Goal: Information Seeking & Learning: Check status

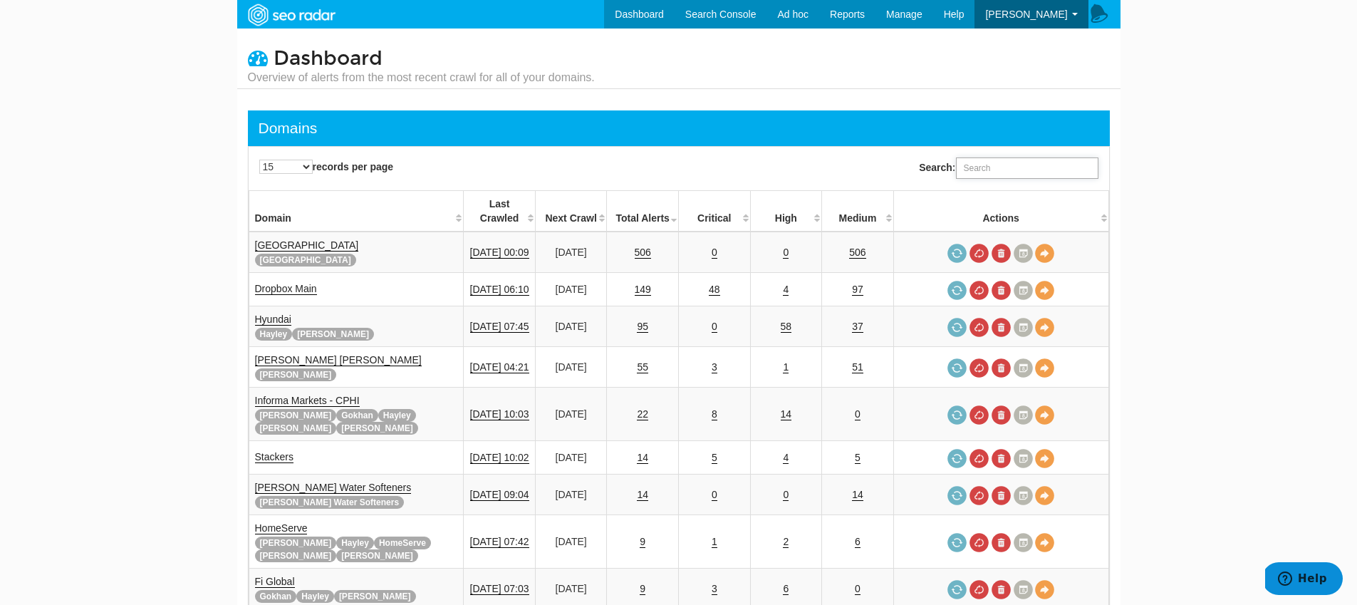
click at [994, 173] on input "Search:" at bounding box center [1027, 167] width 142 height 21
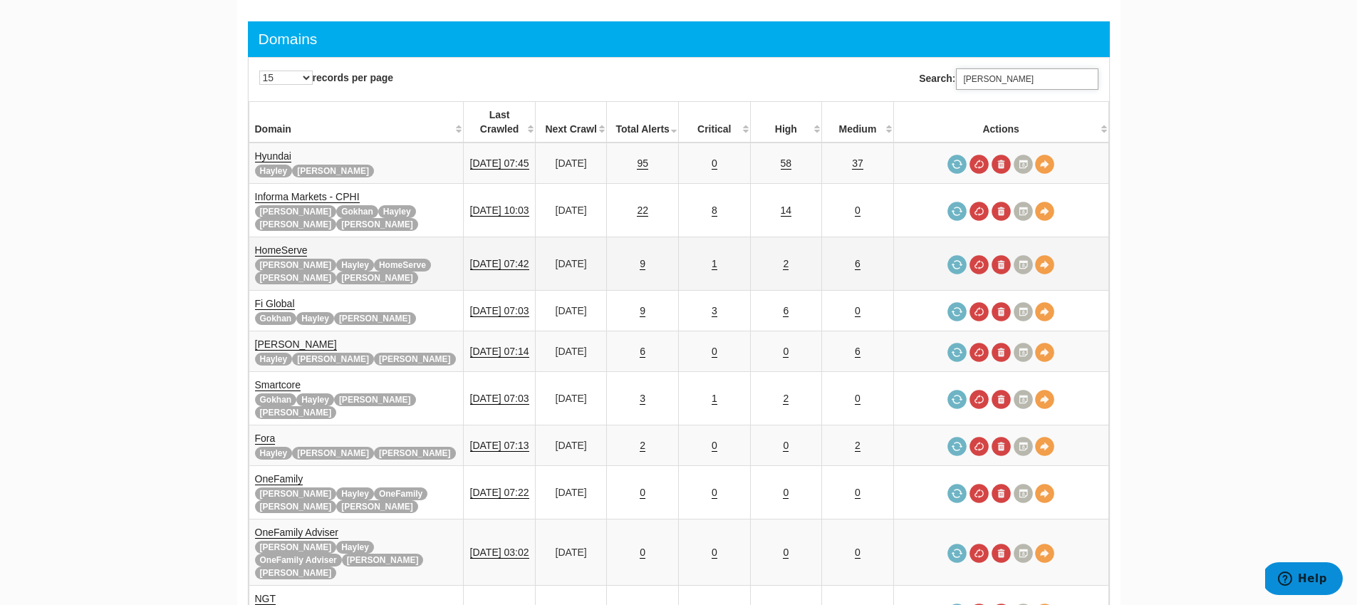
scroll to position [11, 0]
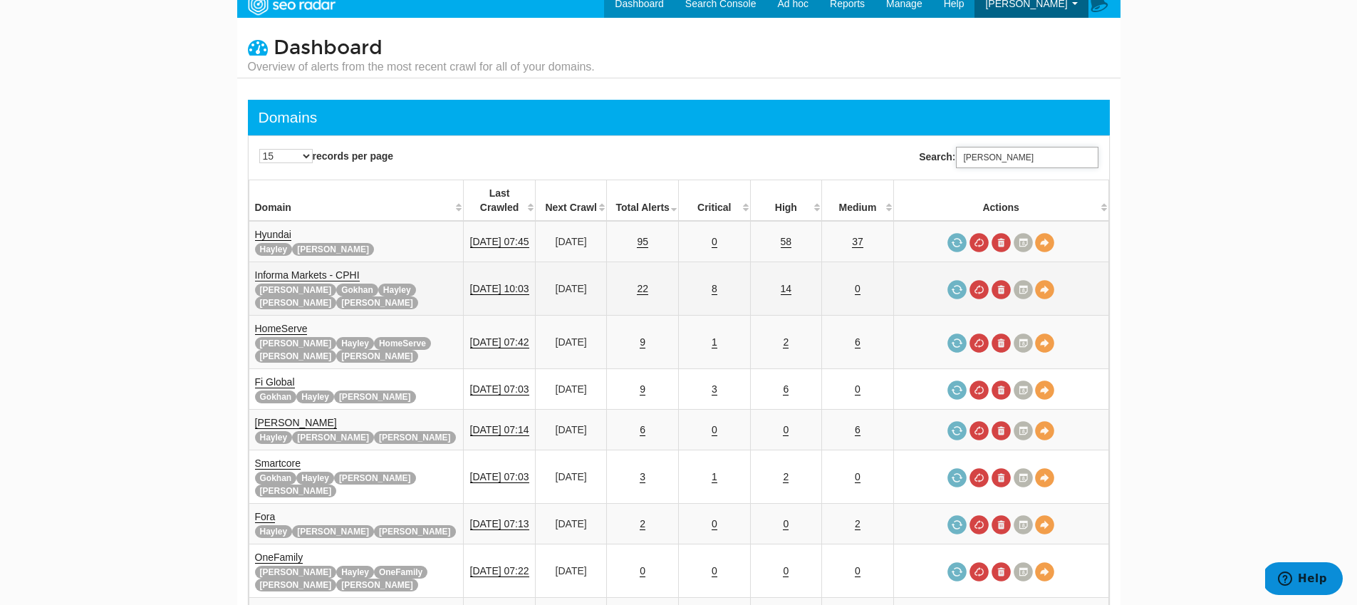
type input "tara"
click at [263, 269] on link "Informa Markets - CPHI" at bounding box center [307, 275] width 105 height 12
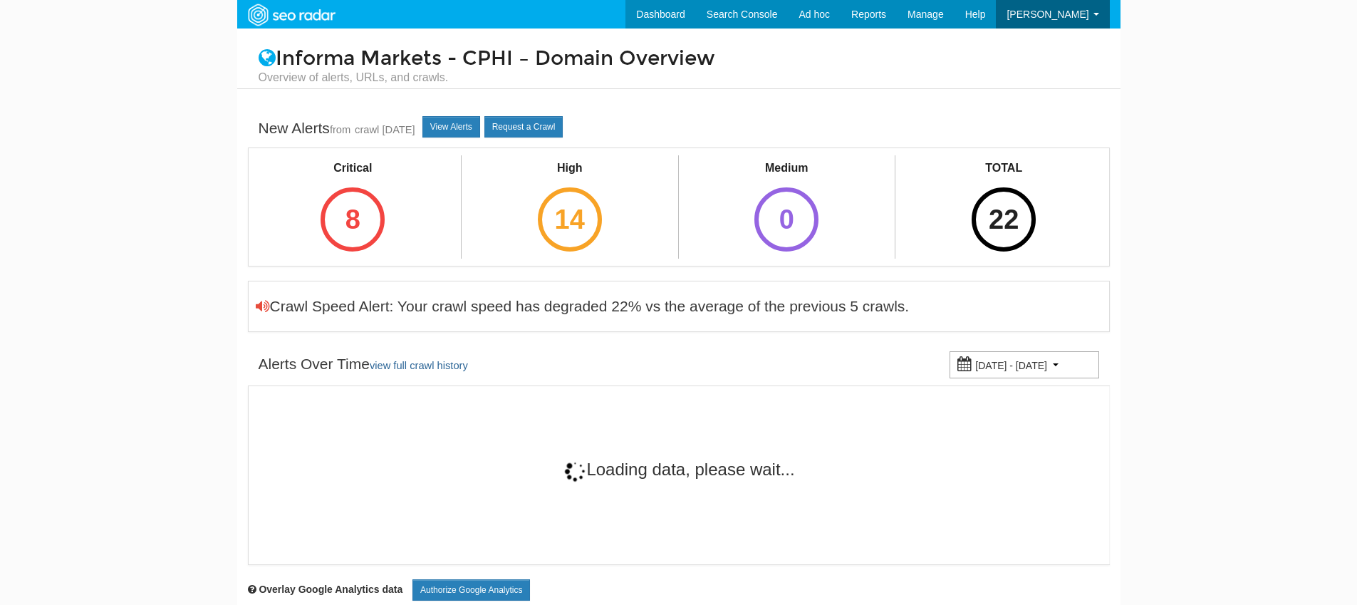
scroll to position [57, 0]
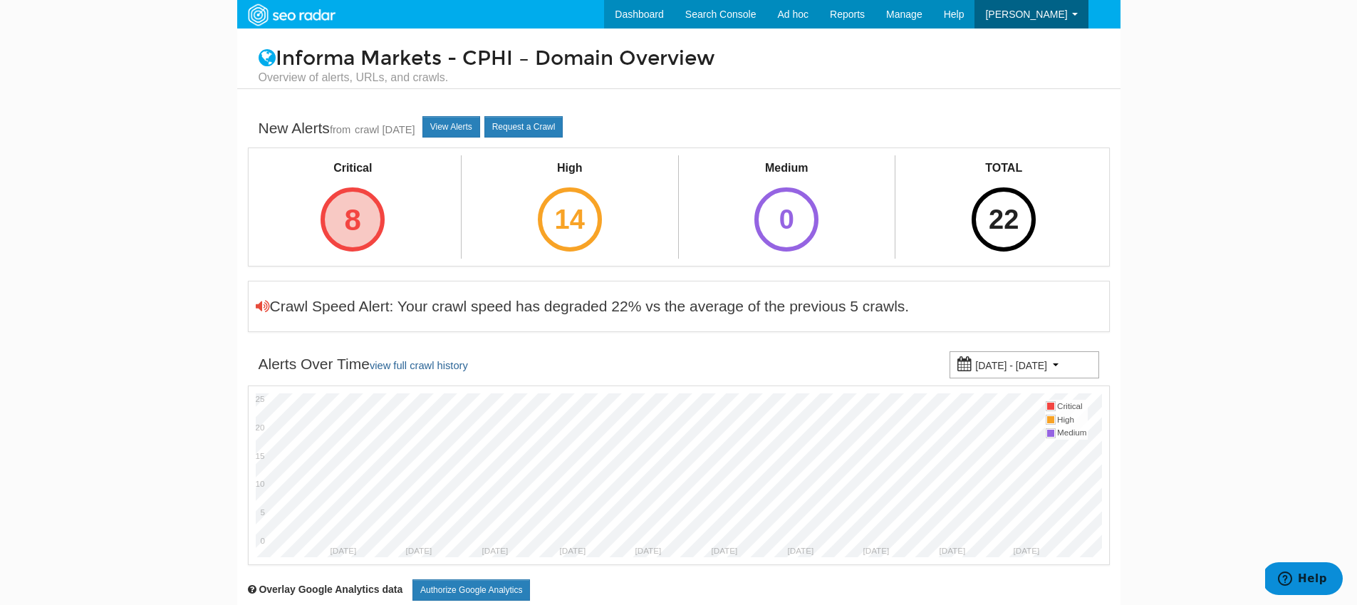
click at [365, 233] on div "8" at bounding box center [352, 219] width 64 height 64
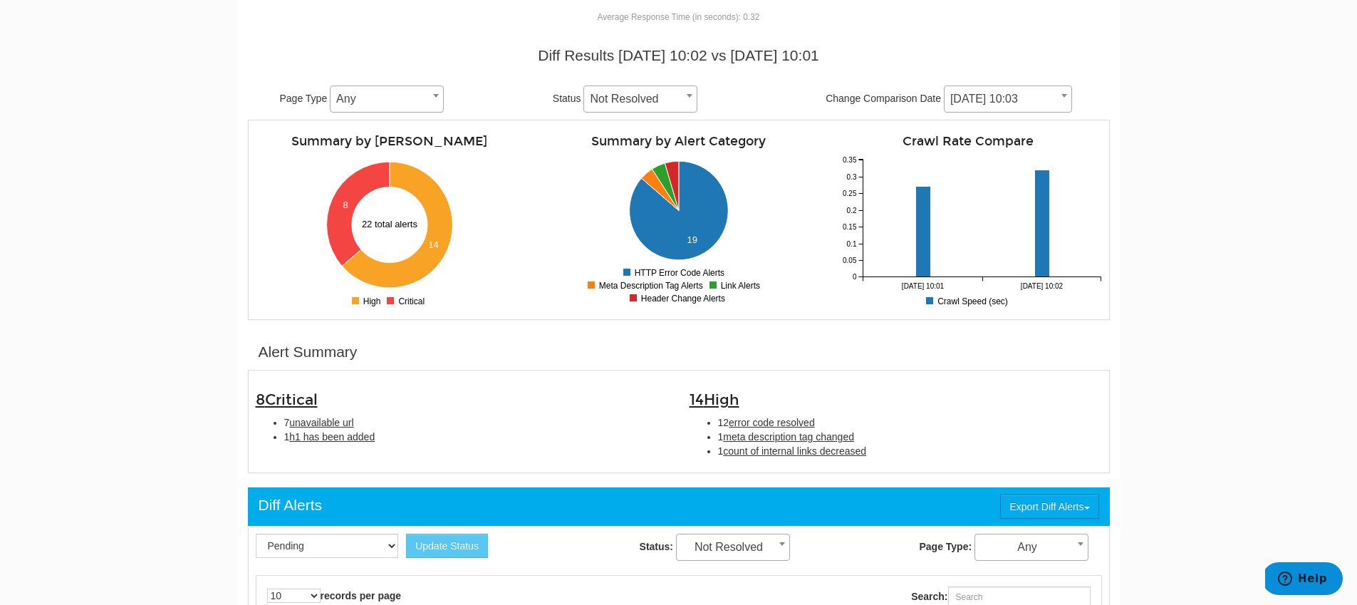
scroll to position [210, 0]
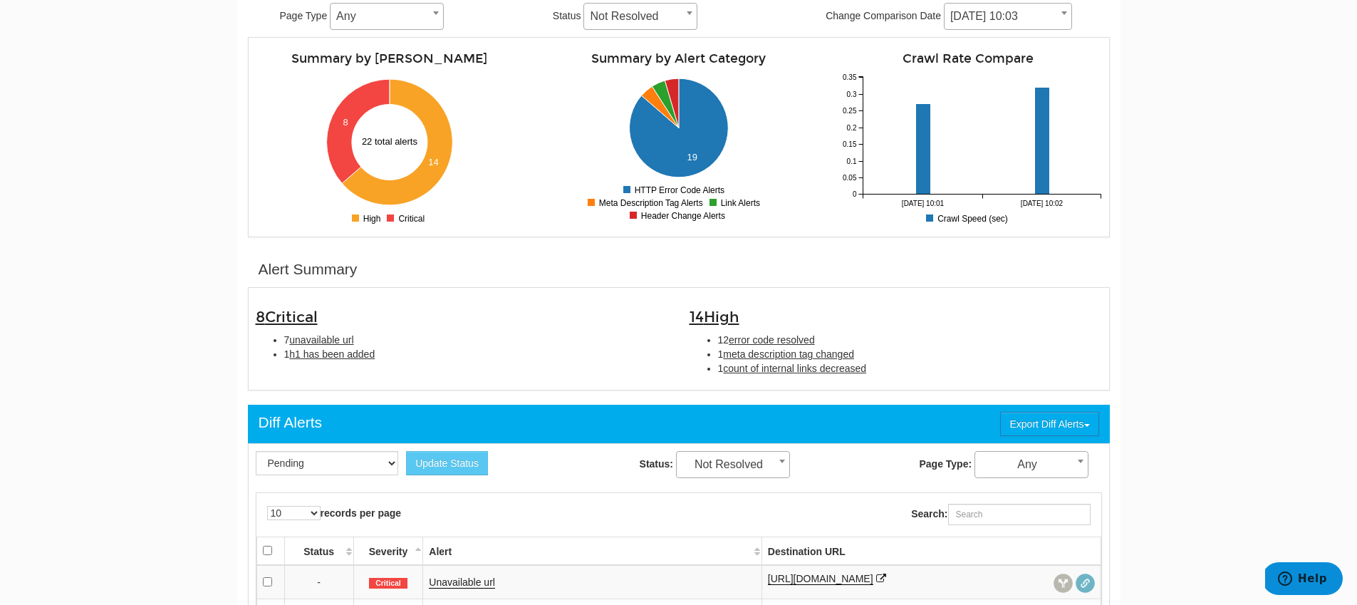
drag, startPoint x: 420, startPoint y: 369, endPoint x: 285, endPoint y: 339, distance: 138.6
click at [285, 339] on div "8 Critical 7 unavailable url 1 h1 has been added 14 High 12 error code resolved…" at bounding box center [678, 339] width 867 height 88
copy ul "7 unavailable url 1 h1 has been added"
click at [442, 358] on li "1 h1 has been added" at bounding box center [476, 354] width 384 height 14
click at [315, 338] on span "unavailable url" at bounding box center [321, 339] width 64 height 11
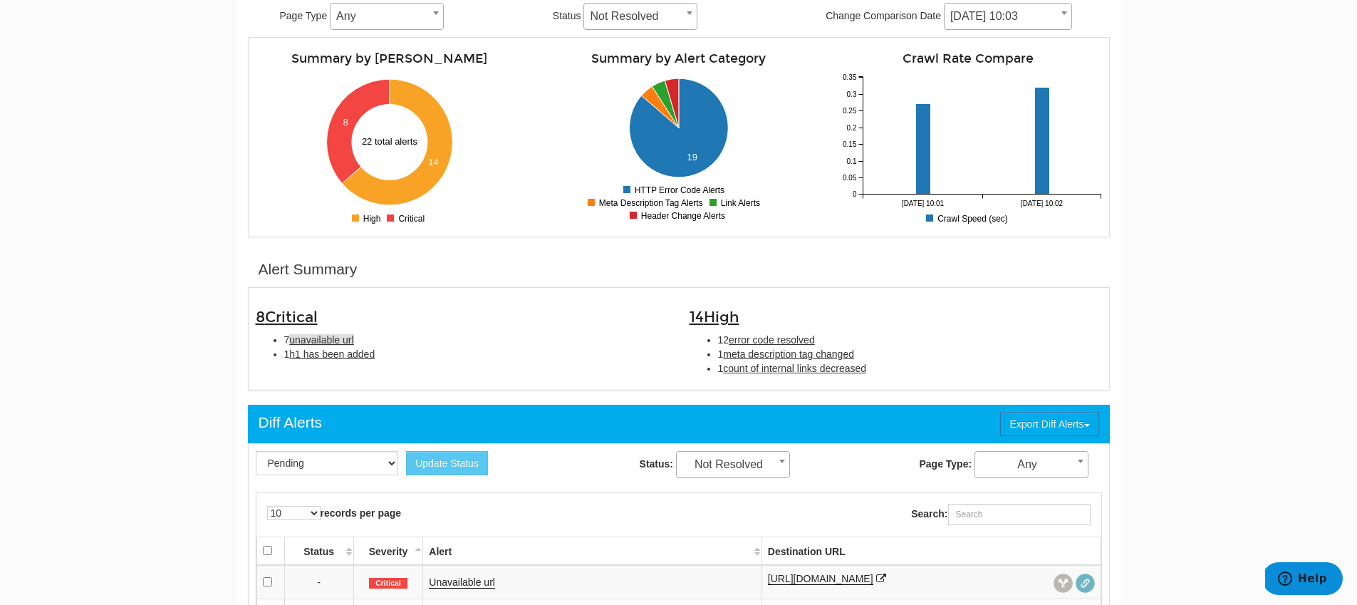
type input "unavailable url"
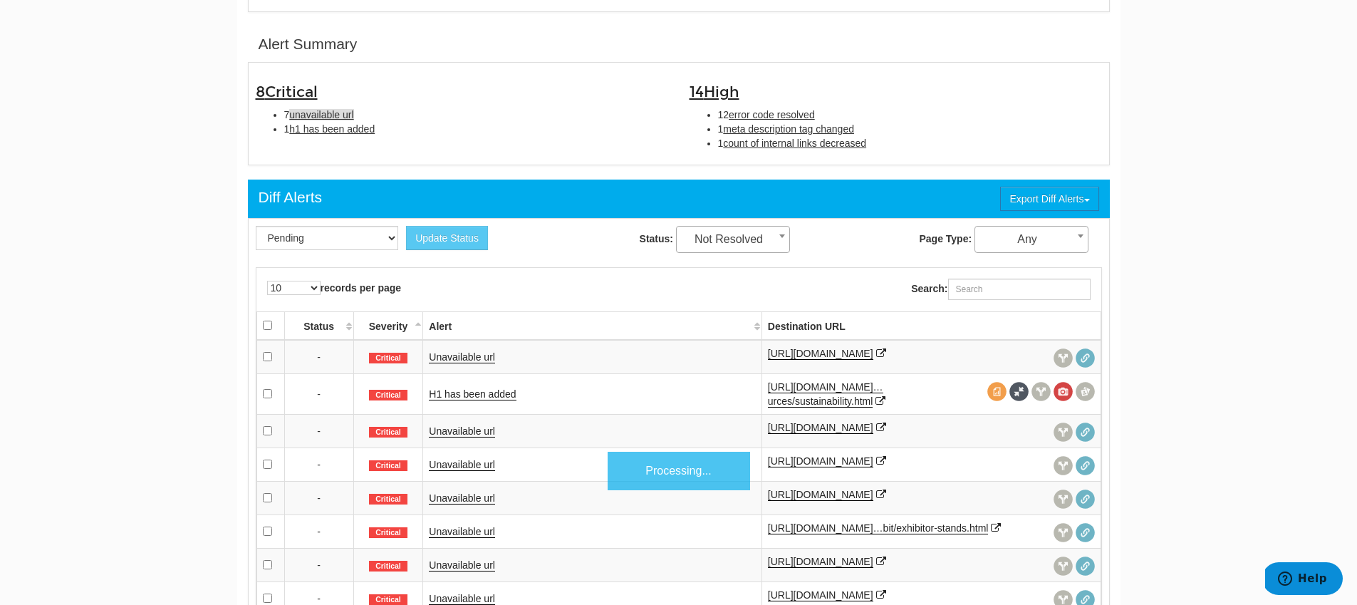
scroll to position [462, 0]
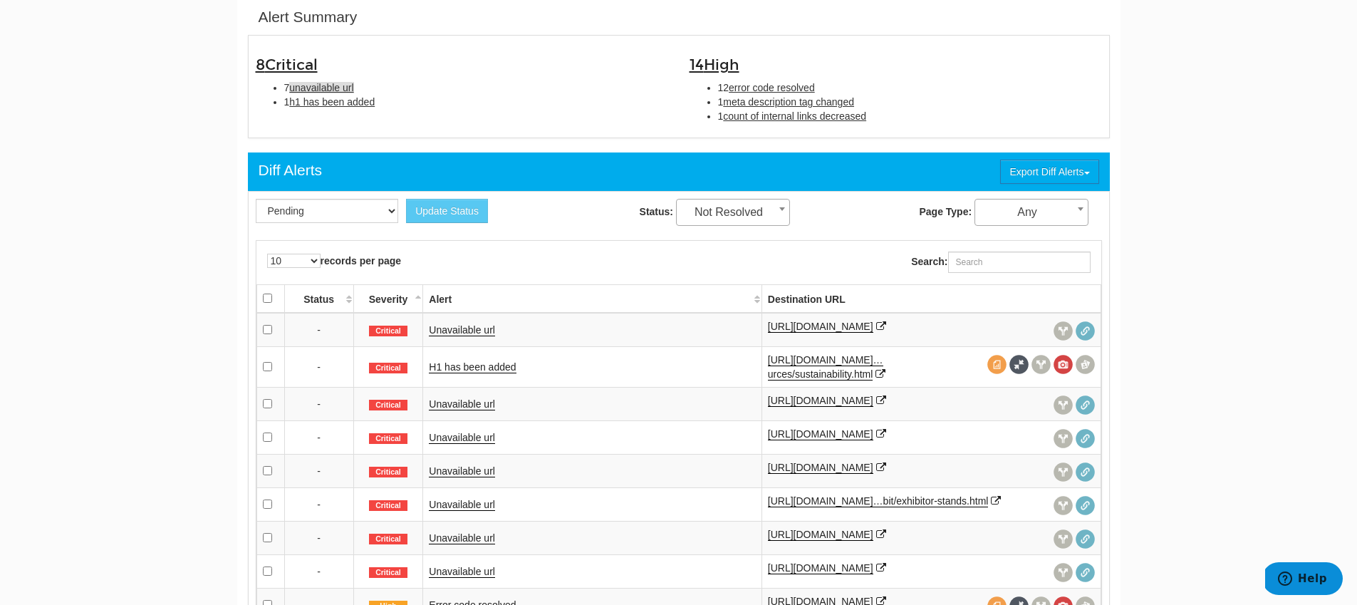
click at [339, 85] on span "unavailable url" at bounding box center [321, 87] width 64 height 11
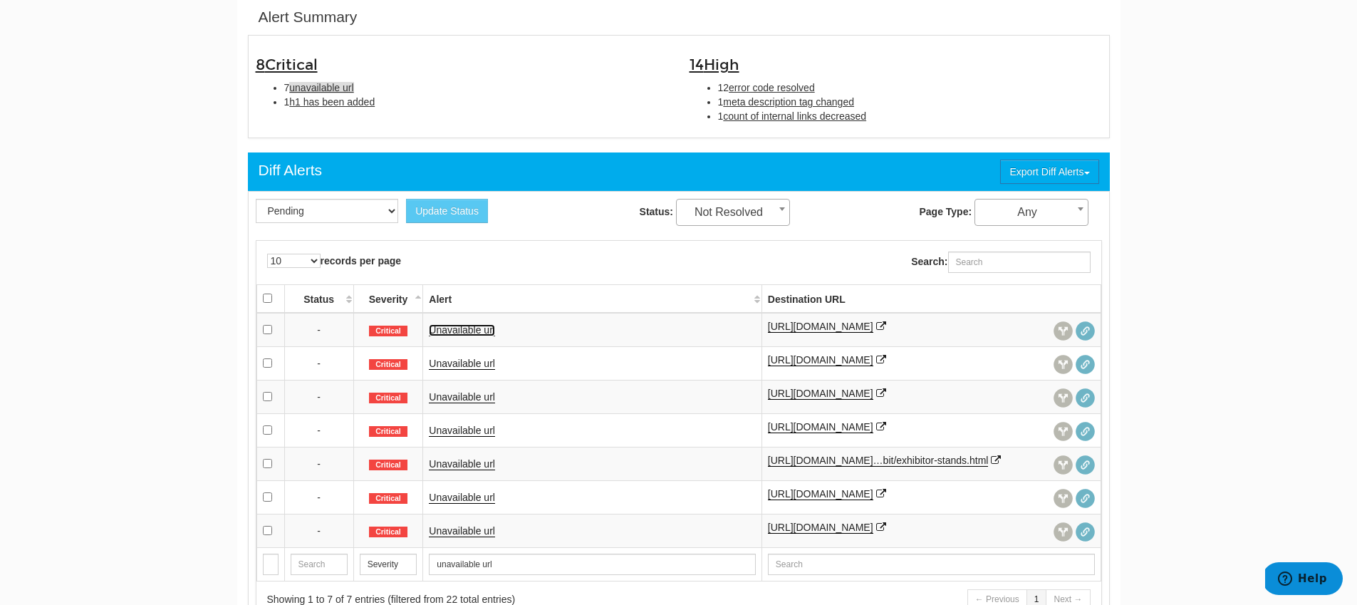
click at [459, 329] on link "Unavailable url" at bounding box center [462, 330] width 66 height 12
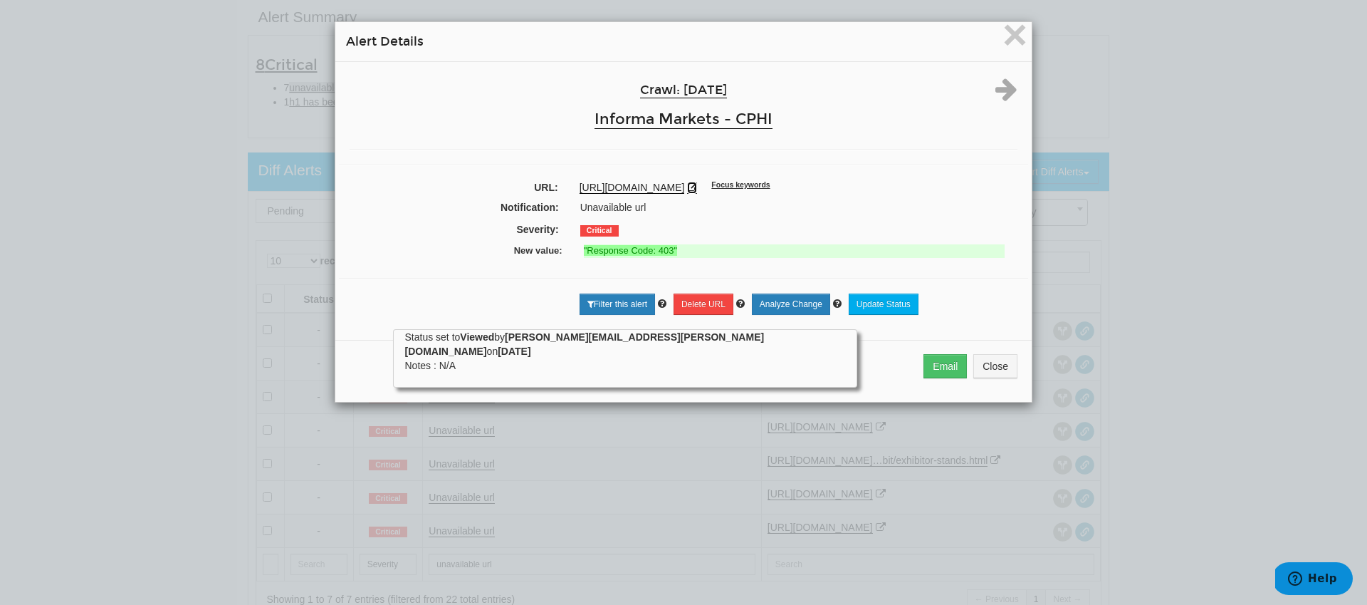
click at [697, 183] on icon at bounding box center [692, 187] width 10 height 10
click at [996, 91] on icon at bounding box center [1007, 89] width 22 height 26
click at [697, 190] on icon at bounding box center [692, 187] width 10 height 10
click at [1001, 95] on icon at bounding box center [1007, 89] width 22 height 26
click at [697, 184] on icon at bounding box center [692, 187] width 10 height 10
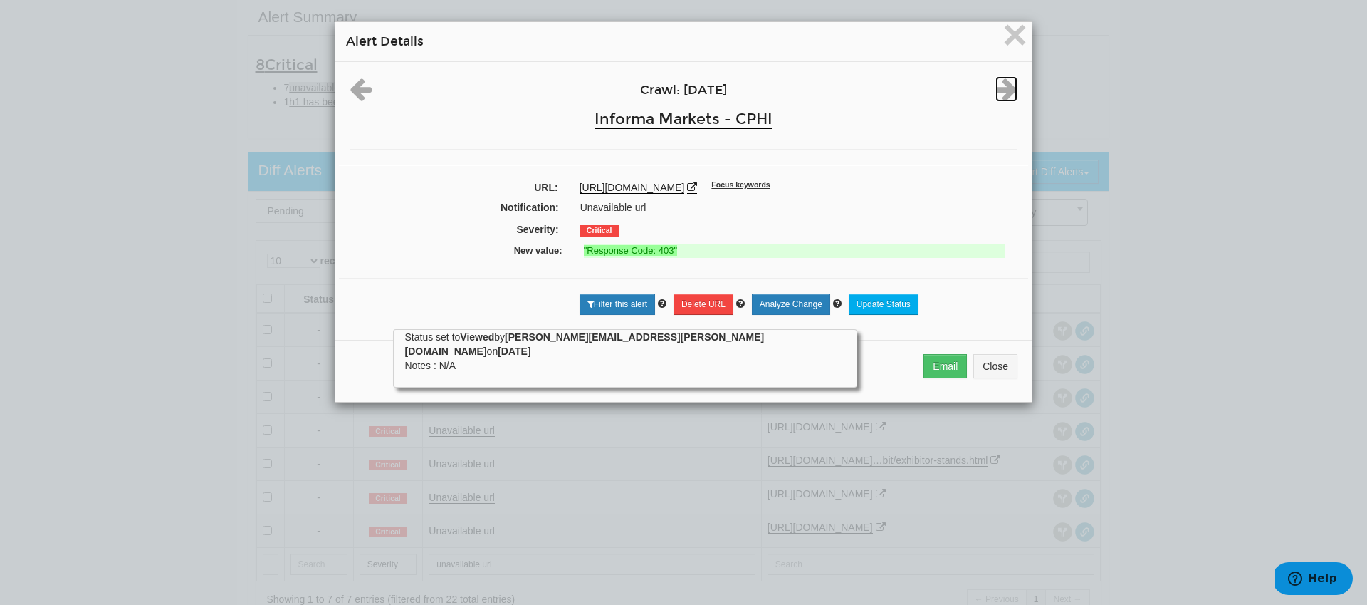
click at [1001, 94] on icon at bounding box center [1007, 89] width 22 height 26
click at [697, 192] on link at bounding box center [692, 188] width 10 height 12
click at [998, 87] on icon at bounding box center [1007, 89] width 22 height 26
click at [697, 189] on icon at bounding box center [692, 187] width 10 height 10
click at [999, 102] on div "Crawl: 09/04/2025 Informa Markets - CPHI" at bounding box center [683, 105] width 689 height 58
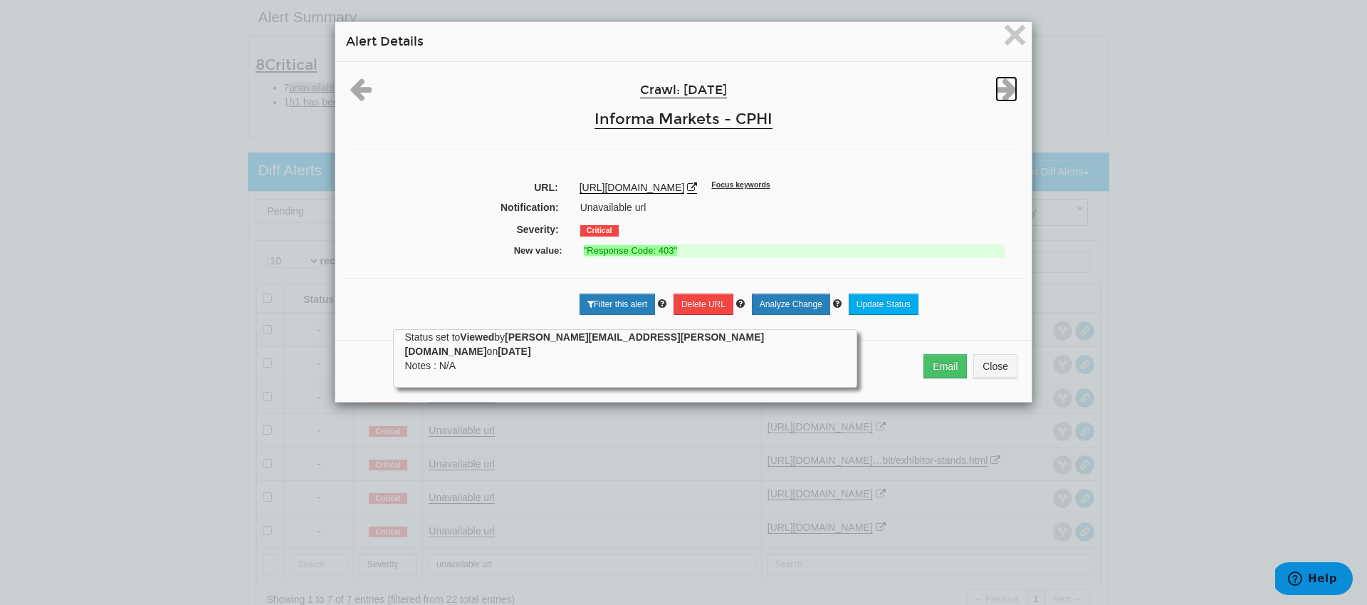
click at [999, 97] on icon at bounding box center [1007, 89] width 22 height 26
click at [697, 187] on icon at bounding box center [692, 187] width 10 height 10
click at [697, 190] on icon at bounding box center [692, 187] width 10 height 10
click at [1003, 83] on icon at bounding box center [1007, 89] width 22 height 26
click at [697, 187] on icon at bounding box center [692, 187] width 10 height 10
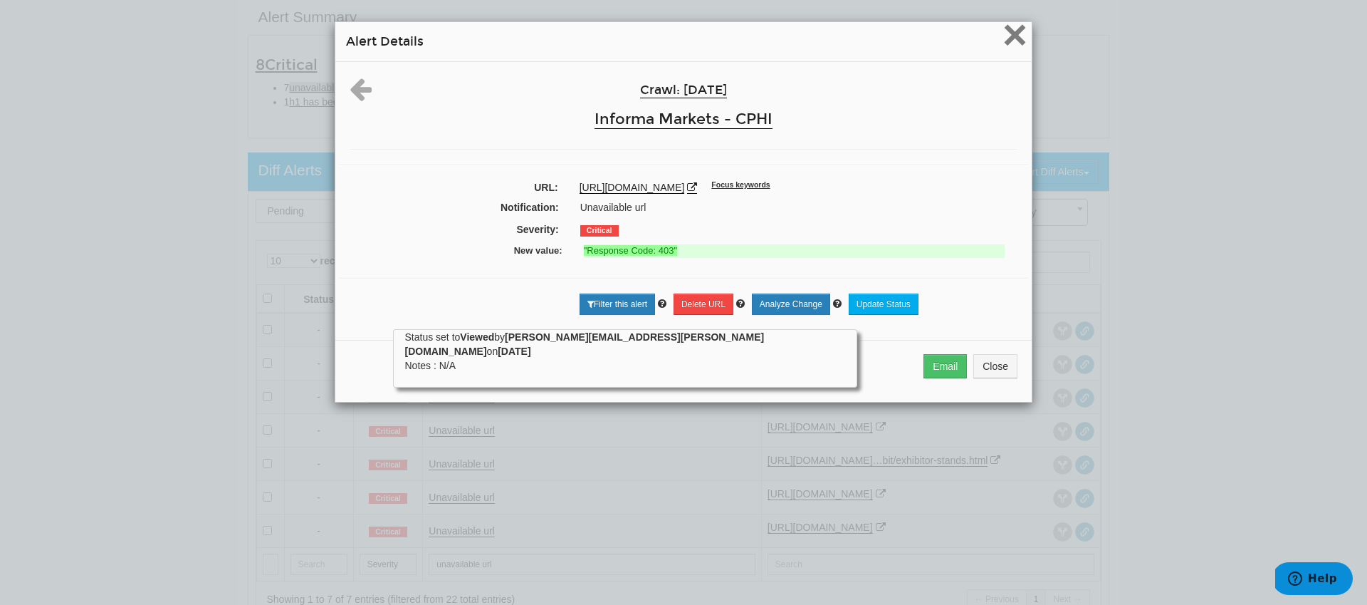
click at [1005, 43] on span "×" at bounding box center [1015, 35] width 25 height 48
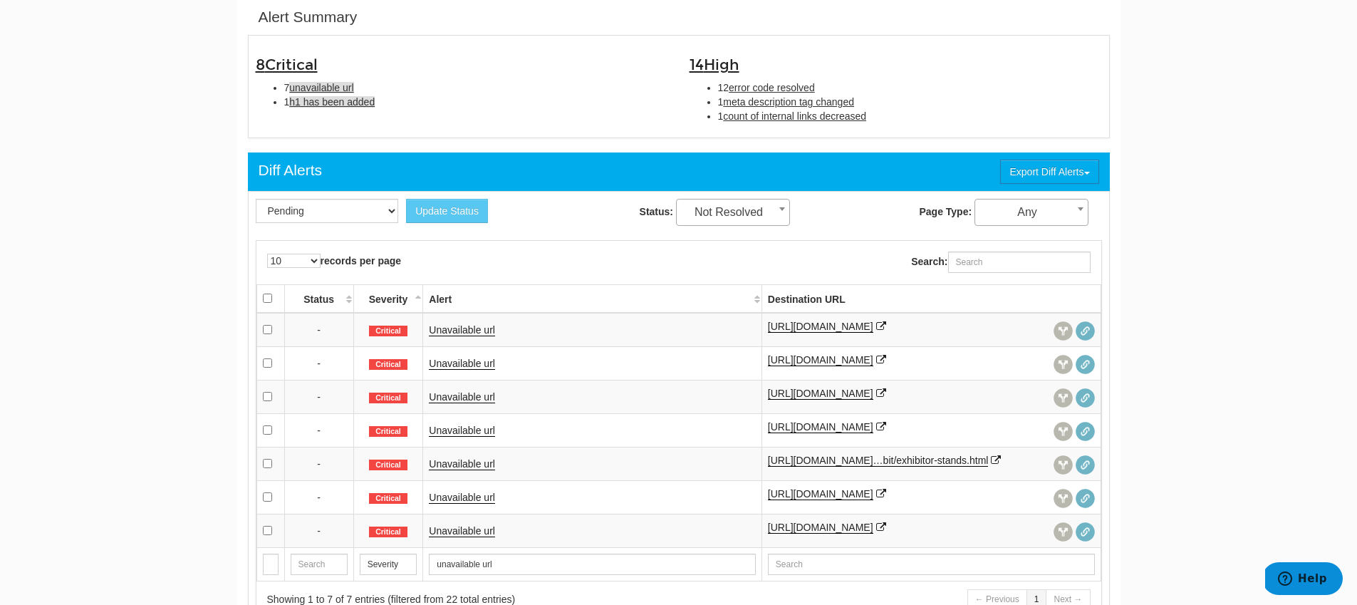
click at [316, 103] on span "h1 has been added" at bounding box center [331, 101] width 85 height 11
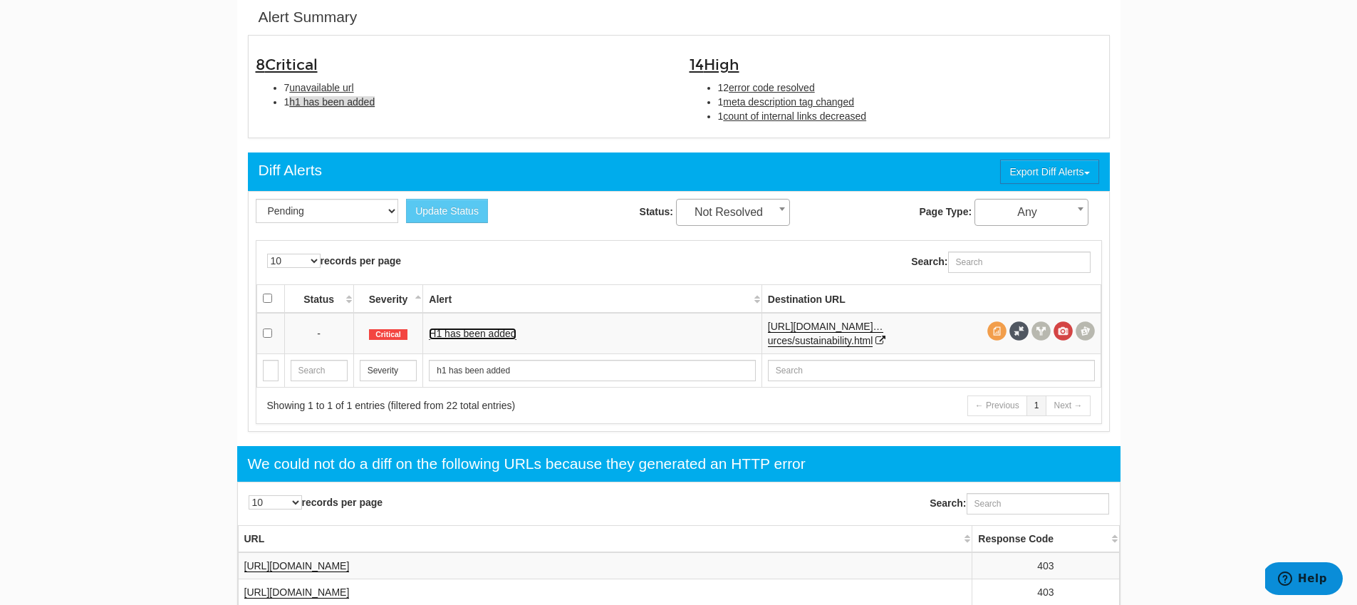
click at [464, 335] on link "H1 has been added" at bounding box center [472, 334] width 87 height 12
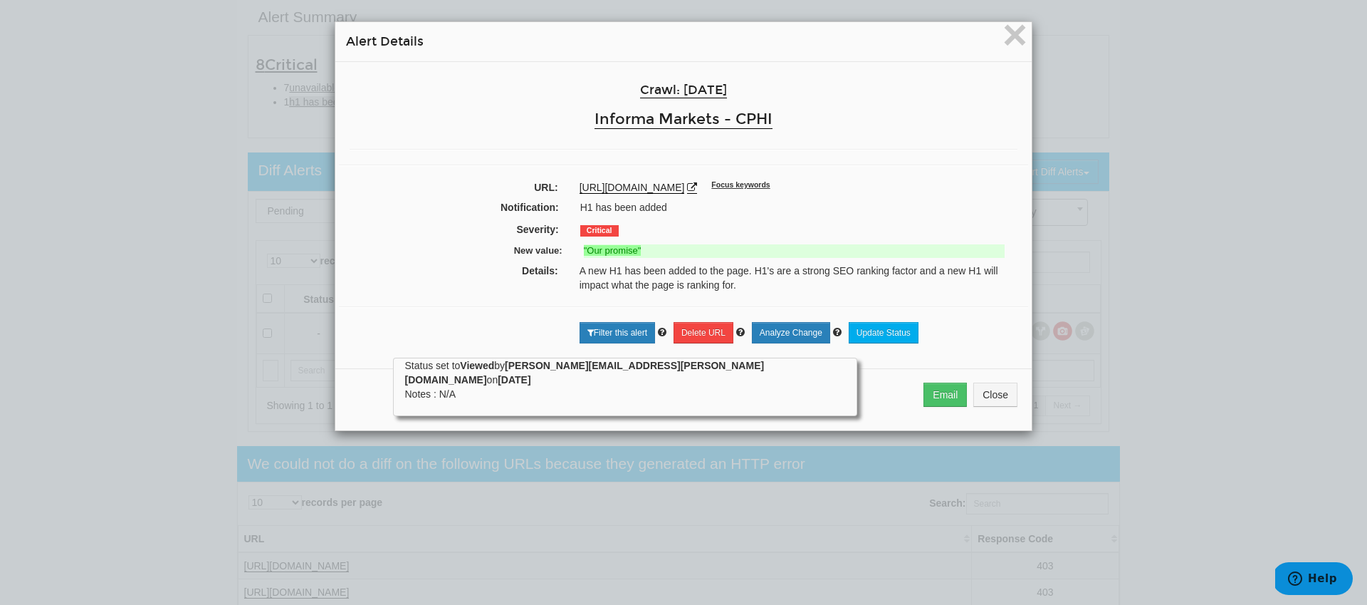
drag, startPoint x: 897, startPoint y: 187, endPoint x: 569, endPoint y: 184, distance: 328.3
click at [569, 184] on div "https://www.cphi.com/europe/en/resources/resources/sustainability.html Focus ke…" at bounding box center [798, 187] width 459 height 14
copy link "https://www.cphi.com/europe/en/resources/resources/sustainability.html"
drag, startPoint x: 647, startPoint y: 254, endPoint x: 492, endPoint y: 248, distance: 154.7
click at [492, 248] on div "New value: "Our promise"" at bounding box center [684, 252] width 668 height 21
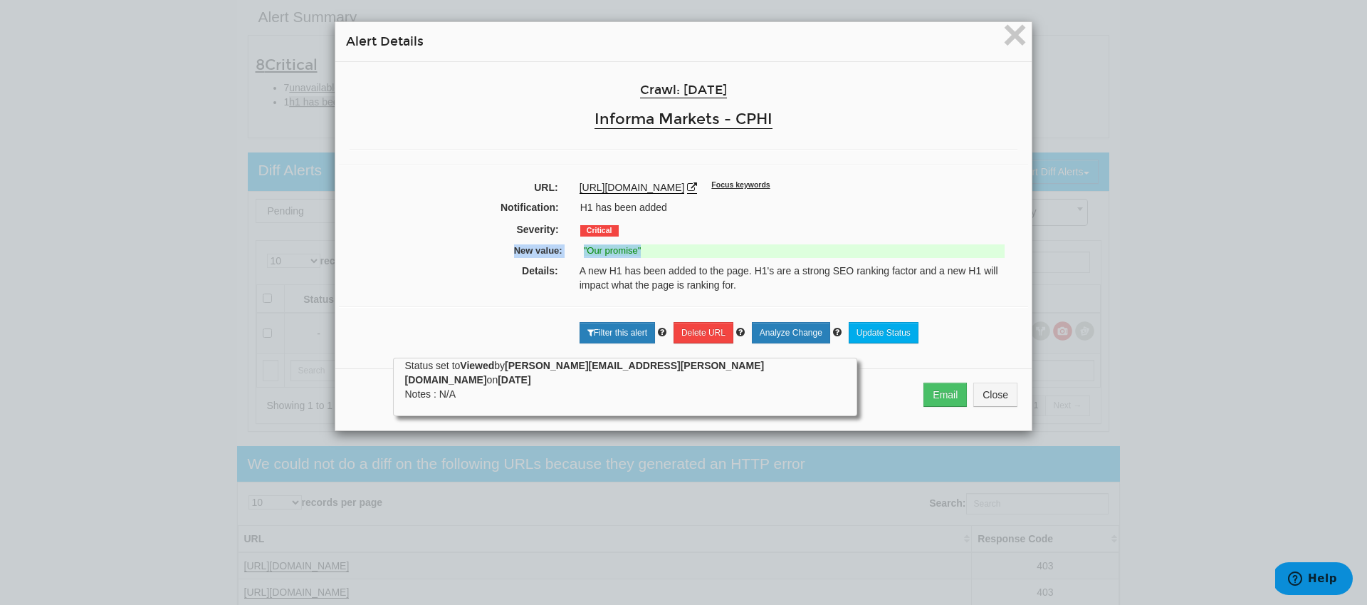
copy div "New value: "Our promise""
click at [1006, 40] on span "×" at bounding box center [1015, 35] width 25 height 48
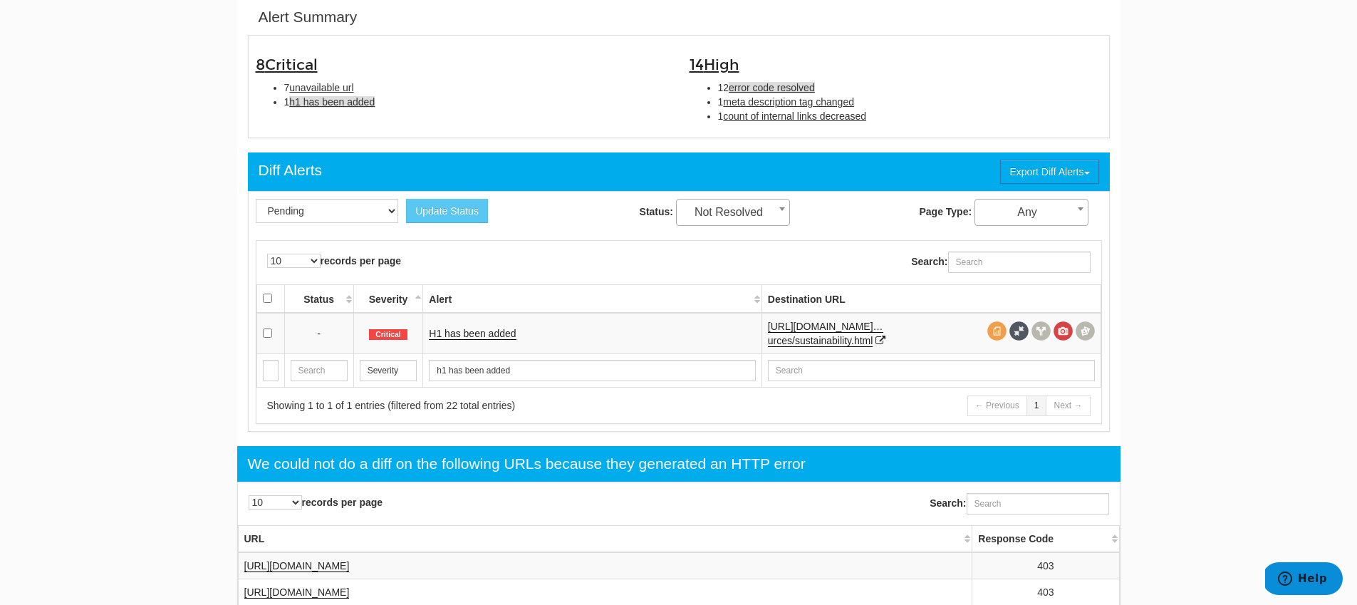
click at [761, 89] on span "error code resolved" at bounding box center [772, 87] width 86 height 11
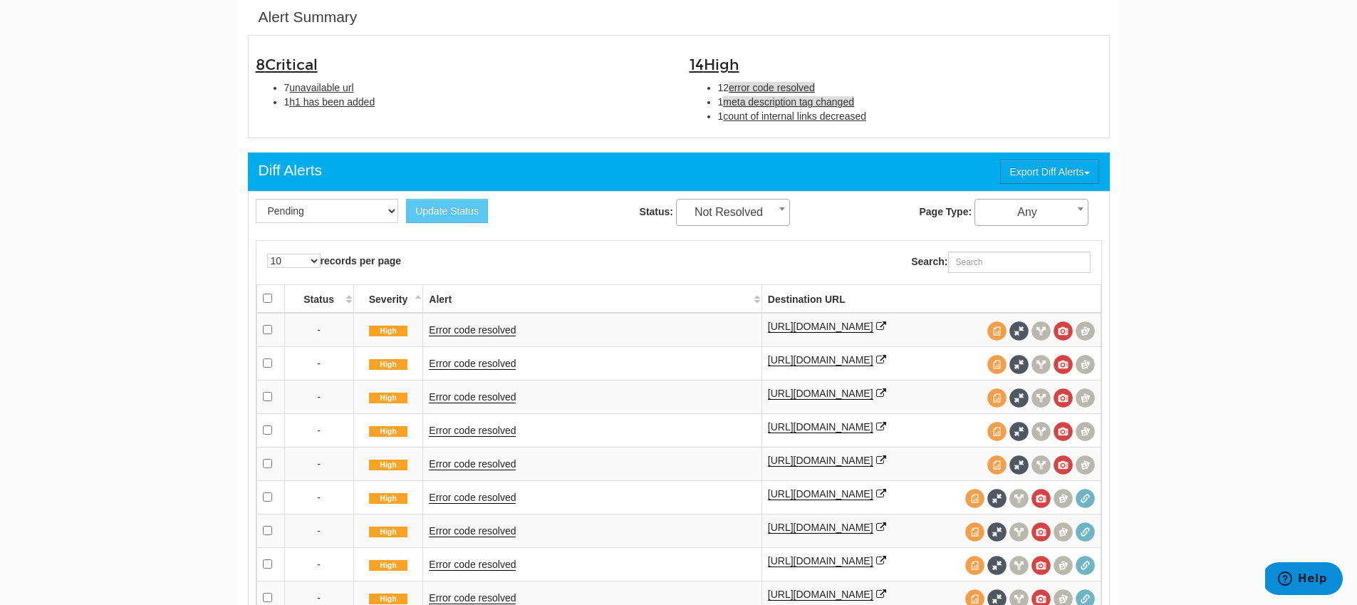
click at [782, 103] on span "meta description tag changed" at bounding box center [788, 101] width 131 height 11
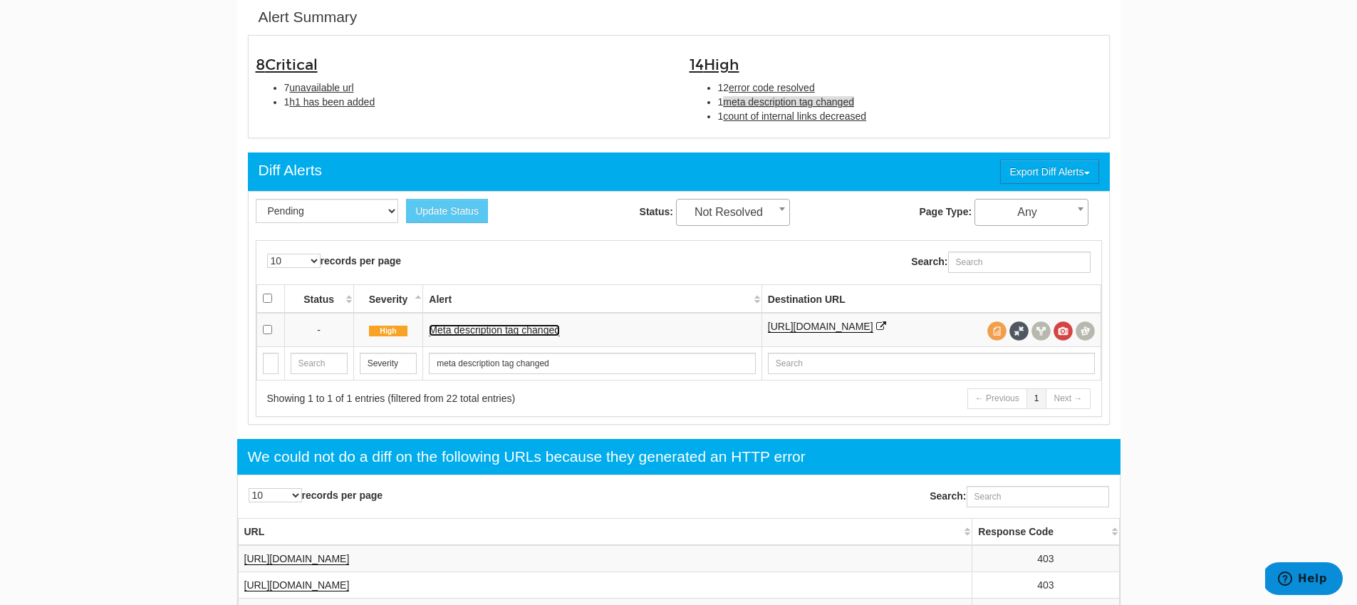
click at [481, 332] on link "Meta description tag changed" at bounding box center [494, 330] width 131 height 12
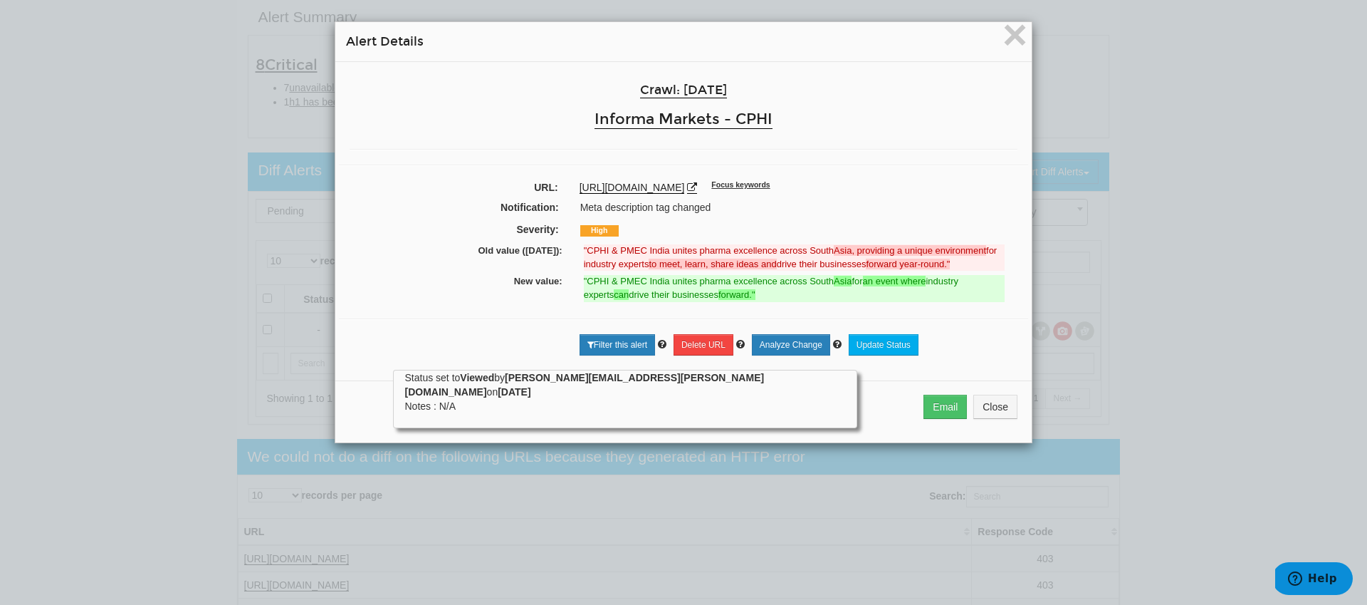
drag, startPoint x: 852, startPoint y: 186, endPoint x: 557, endPoint y: 179, distance: 294.9
click at [557, 179] on div "Crawl: 09/04/2025 Informa Markets - CPHI URL: https://www.cphi.com/india/en/att…" at bounding box center [683, 216] width 697 height 308
drag, startPoint x: 762, startPoint y: 204, endPoint x: 573, endPoint y: 209, distance: 188.8
click at [573, 209] on div "Meta description tag changed" at bounding box center [798, 207] width 457 height 14
copy div "Meta description tag changed"
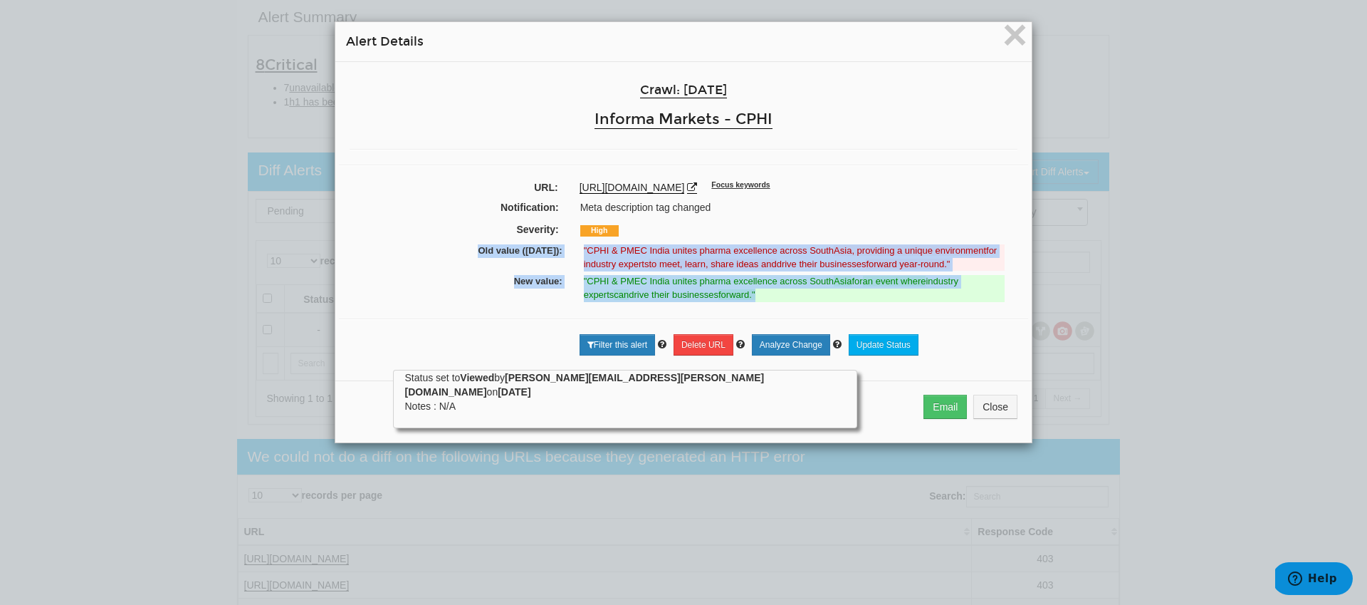
drag, startPoint x: 744, startPoint y: 299, endPoint x: 437, endPoint y: 246, distance: 310.9
click at [442, 247] on div "Crawl: 09/04/2025 Informa Markets - CPHI URL: https://www.cphi.com/india/en/att…" at bounding box center [683, 216] width 697 height 308
copy div "Old value (09/02/2025): "CPHI & PMEC India unites pharma excellence across Sout…"
click at [1008, 43] on span "×" at bounding box center [1015, 35] width 25 height 48
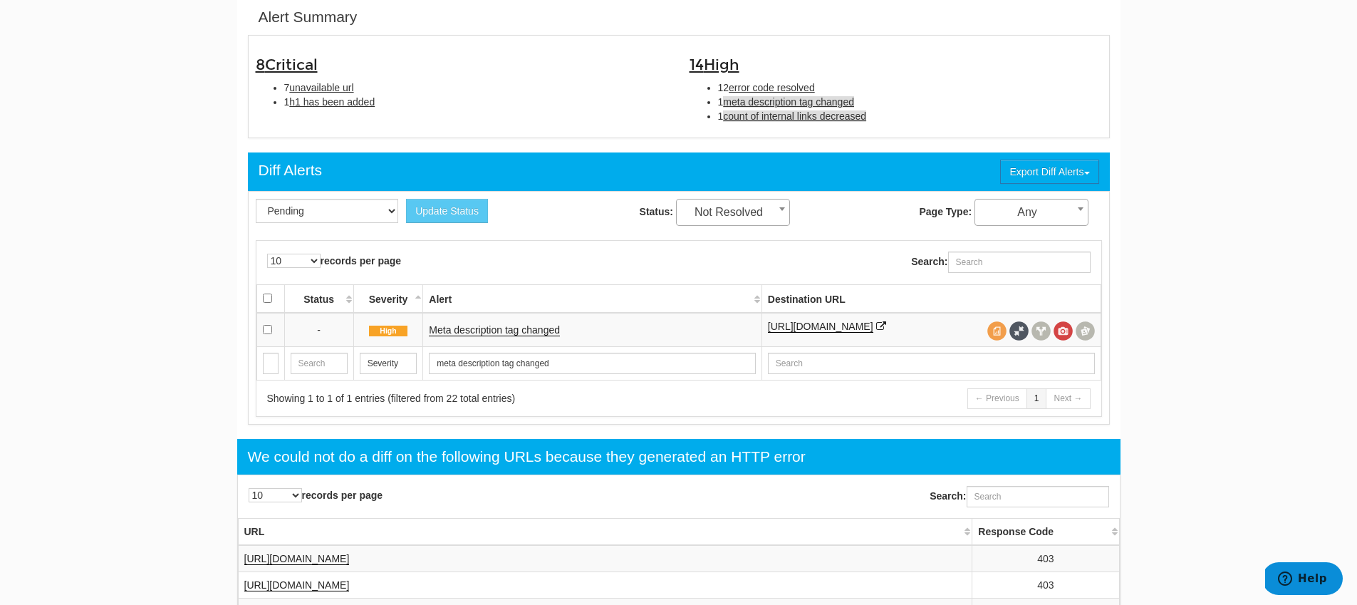
click at [788, 120] on span "count of internal links decreased" at bounding box center [794, 115] width 143 height 11
type input "count of internal links decreased"
click at [509, 330] on link "Count of internal links decreased" at bounding box center [501, 330] width 145 height 12
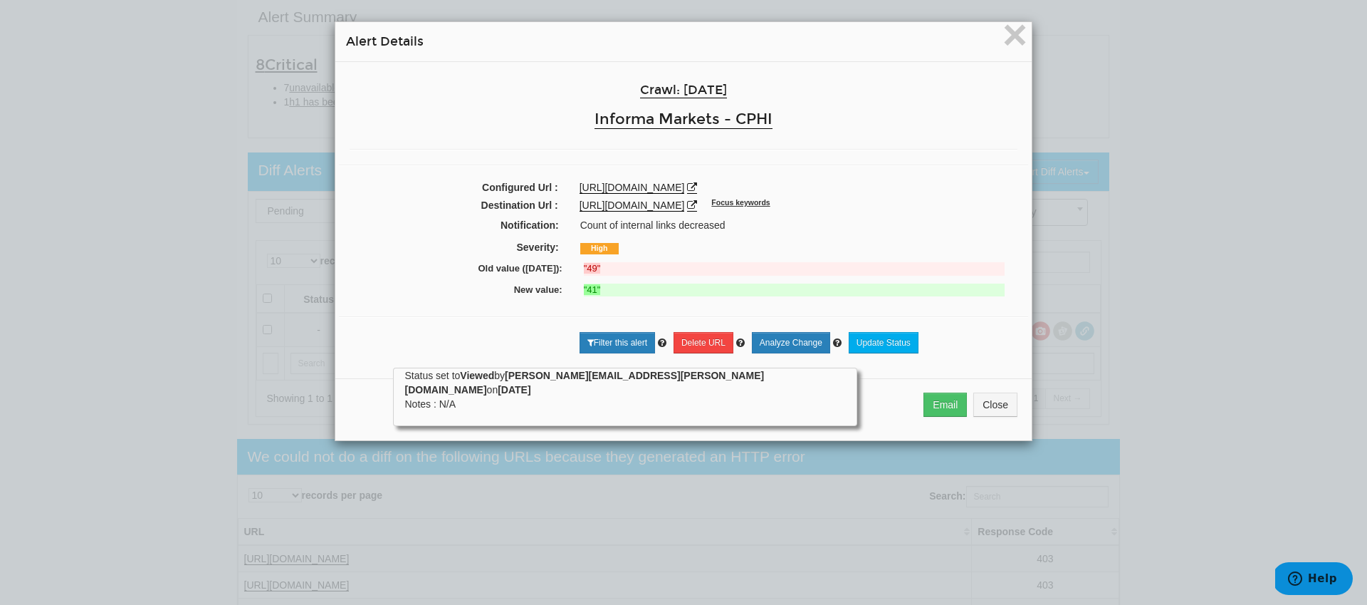
drag, startPoint x: 772, startPoint y: 185, endPoint x: 561, endPoint y: 181, distance: 210.9
click at [569, 180] on div "https://www.cphi.com/northamerica/en.html" at bounding box center [798, 187] width 459 height 14
copy link "https://www.cphi.com/northamerica/en.html"
drag, startPoint x: 625, startPoint y: 293, endPoint x: 437, endPoint y: 261, distance: 189.9
click at [438, 261] on div "Crawl: 09/04/2025 Informa Markets - CPHI Configured Url : https://www.cphi.com/…" at bounding box center [683, 215] width 697 height 306
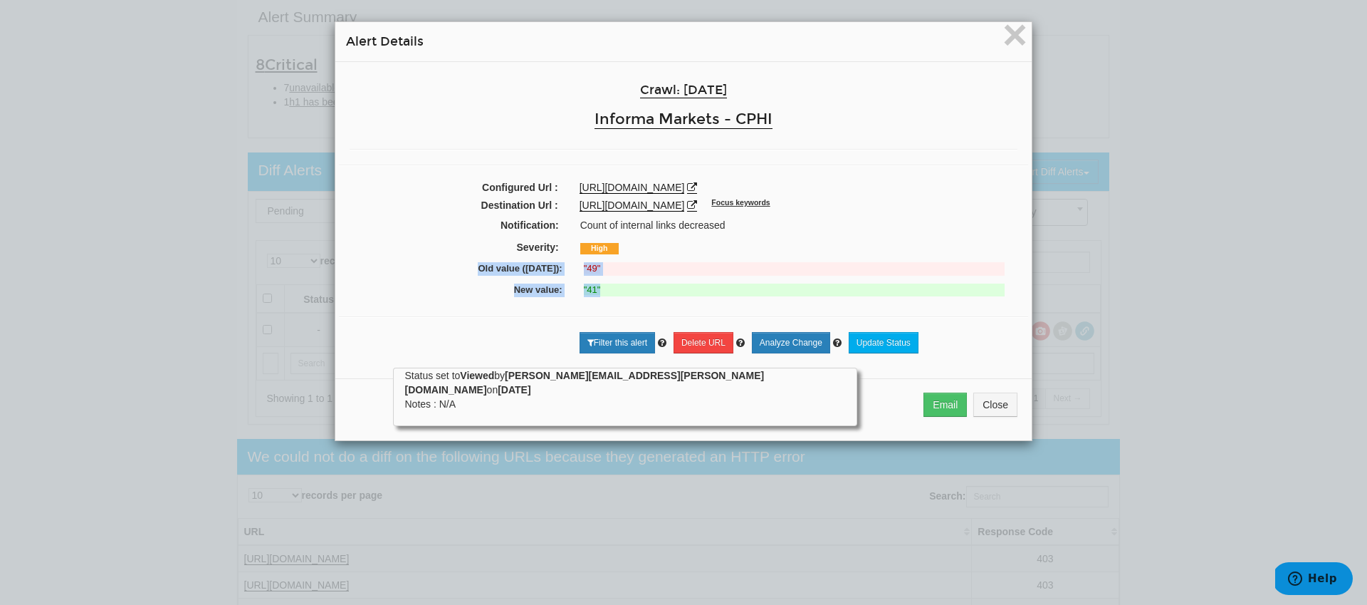
copy div "Old value (09/02/2025): "49" New value: "41""
click at [1016, 37] on span "×" at bounding box center [1015, 35] width 25 height 48
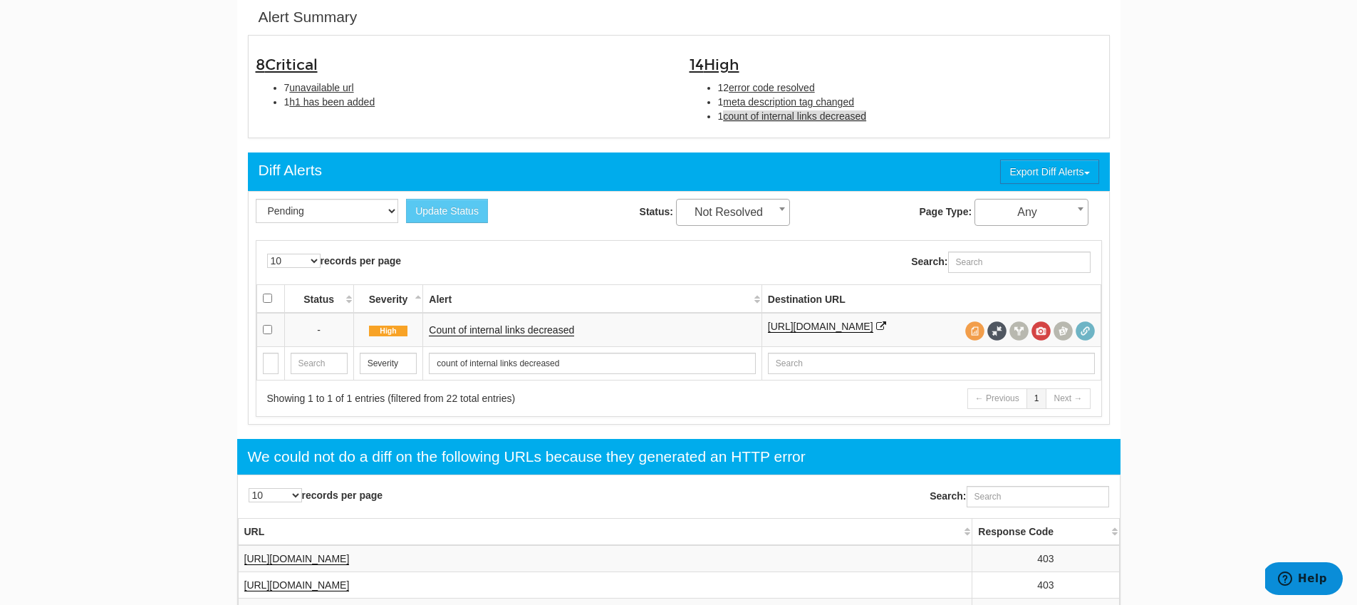
drag, startPoint x: 888, startPoint y: 120, endPoint x: 709, endPoint y: 119, distance: 178.8
click at [718, 119] on li "1 count of internal links decreased" at bounding box center [910, 116] width 384 height 14
copy li "1 count of internal links decreased"
